Goal: Obtain resource: Download file/media

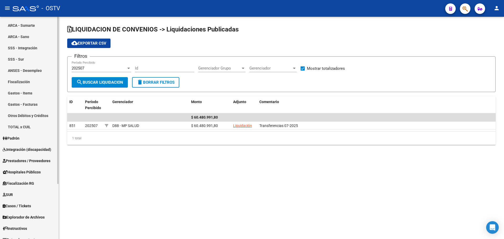
scroll to position [73, 0]
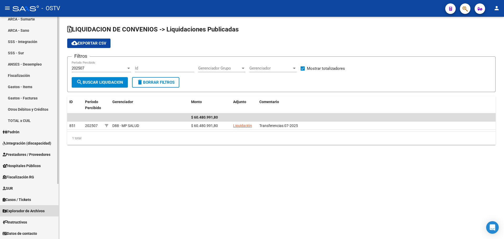
click at [32, 211] on span "Explorador de Archivos" at bounding box center [24, 211] width 42 height 6
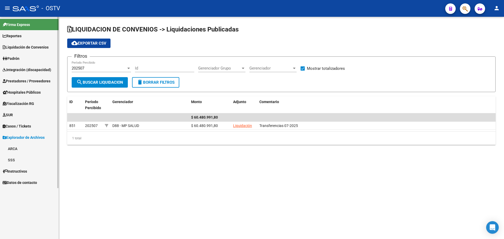
scroll to position [0, 0]
click at [14, 148] on link "ARCA" at bounding box center [29, 148] width 59 height 11
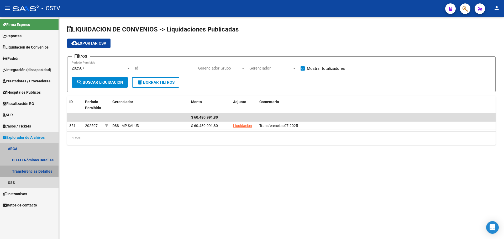
click at [31, 173] on link "Transferencias Detalles" at bounding box center [29, 171] width 59 height 11
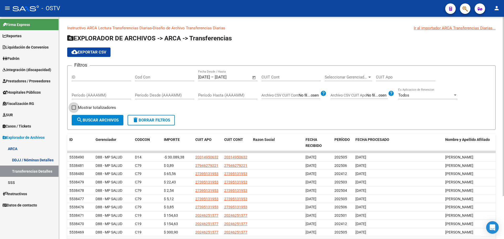
click at [99, 107] on span "Mostrar totalizadores" at bounding box center [97, 107] width 38 height 6
click at [74, 110] on input "Mostrar totalizadores" at bounding box center [73, 110] width 0 height 0
checkbox input "true"
click at [103, 118] on span "search Buscar Archivos" at bounding box center [97, 120] width 42 height 5
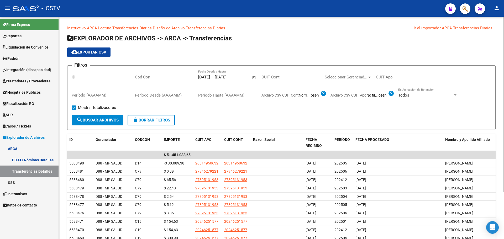
click at [100, 54] on span "cloud_download Exportar CSV" at bounding box center [88, 52] width 35 height 5
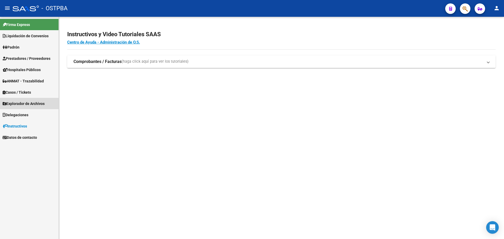
click at [34, 101] on span "Explorador de Archivos" at bounding box center [24, 104] width 42 height 6
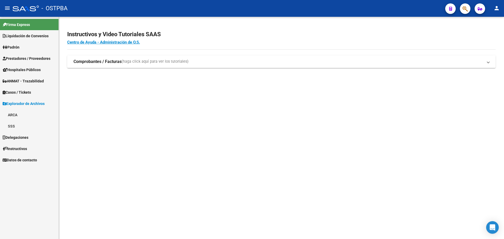
click at [17, 113] on link "ARCA" at bounding box center [29, 114] width 59 height 11
click at [39, 139] on link "Transferencias Detalles" at bounding box center [29, 137] width 59 height 11
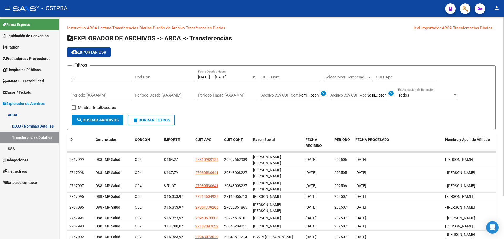
click at [87, 107] on span "Mostrar totalizadores" at bounding box center [97, 107] width 38 height 6
click at [74, 110] on input "Mostrar totalizadores" at bounding box center [73, 110] width 0 height 0
checkbox input "true"
click at [89, 117] on button "search Buscar Archivos" at bounding box center [98, 120] width 52 height 10
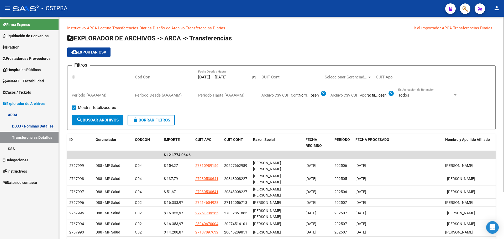
click at [98, 54] on span "cloud_download Exportar CSV" at bounding box center [88, 52] width 35 height 5
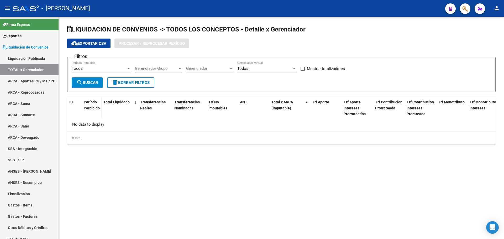
checkbox input "true"
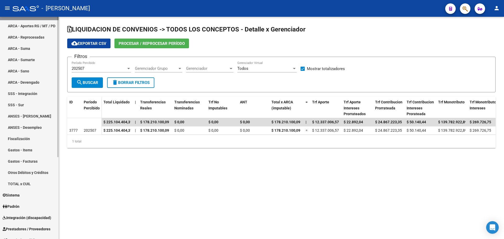
scroll to position [130, 0]
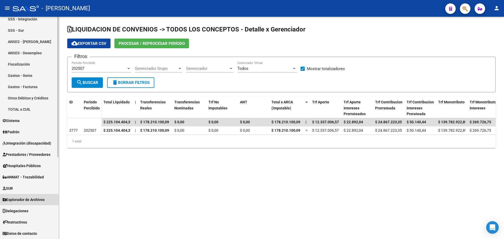
click at [42, 200] on span "Explorador de Archivos" at bounding box center [24, 200] width 42 height 6
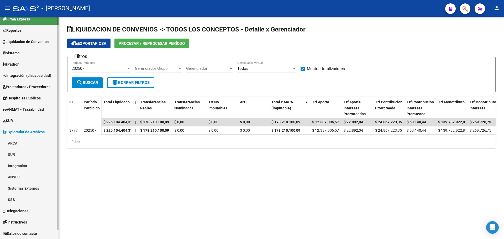
scroll to position [6, 0]
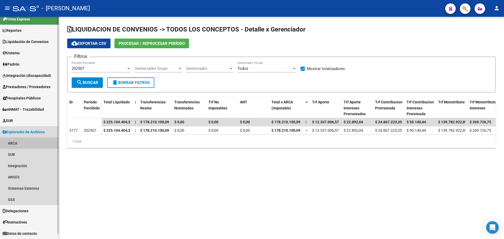
click at [16, 144] on link "ARCA" at bounding box center [29, 142] width 59 height 11
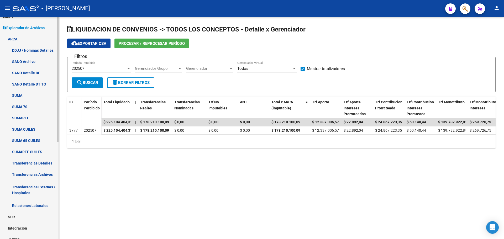
scroll to position [110, 0]
click at [28, 163] on link "Transferencias Detalles" at bounding box center [29, 162] width 59 height 11
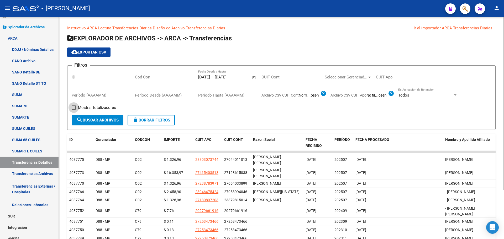
click at [106, 109] on span "Mostrar totalizadores" at bounding box center [97, 107] width 38 height 6
click at [74, 110] on input "Mostrar totalizadores" at bounding box center [73, 110] width 0 height 0
checkbox input "true"
click at [99, 119] on span "search Buscar Archivos" at bounding box center [97, 120] width 42 height 5
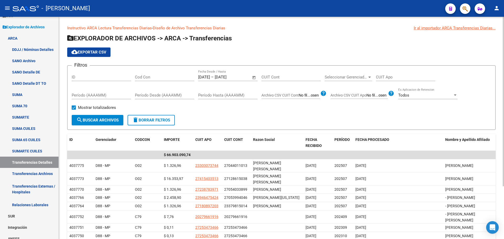
click at [104, 51] on span "cloud_download Exportar CSV" at bounding box center [88, 52] width 35 height 5
